Goal: Find specific page/section: Find specific page/section

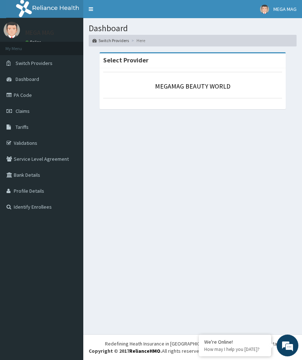
click at [20, 94] on link "PA Code" at bounding box center [41, 95] width 83 height 16
click at [30, 94] on link "PA Code" at bounding box center [41, 95] width 83 height 16
click at [25, 99] on link "PA Code" at bounding box center [41, 95] width 83 height 16
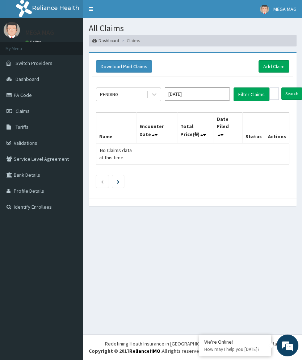
click at [32, 102] on link "PA Code" at bounding box center [41, 95] width 83 height 16
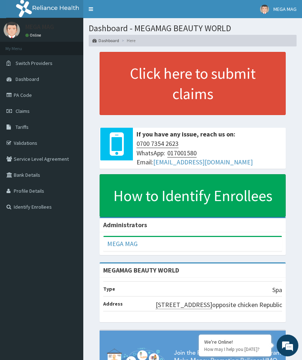
click at [29, 97] on link "PA Code" at bounding box center [41, 95] width 83 height 16
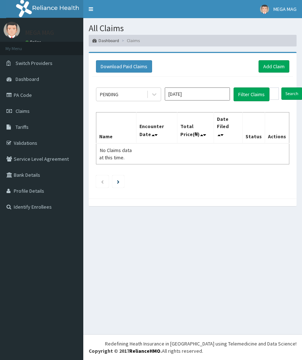
click at [39, 94] on link "PA Code" at bounding box center [41, 95] width 83 height 16
